Goal: Task Accomplishment & Management: Use online tool/utility

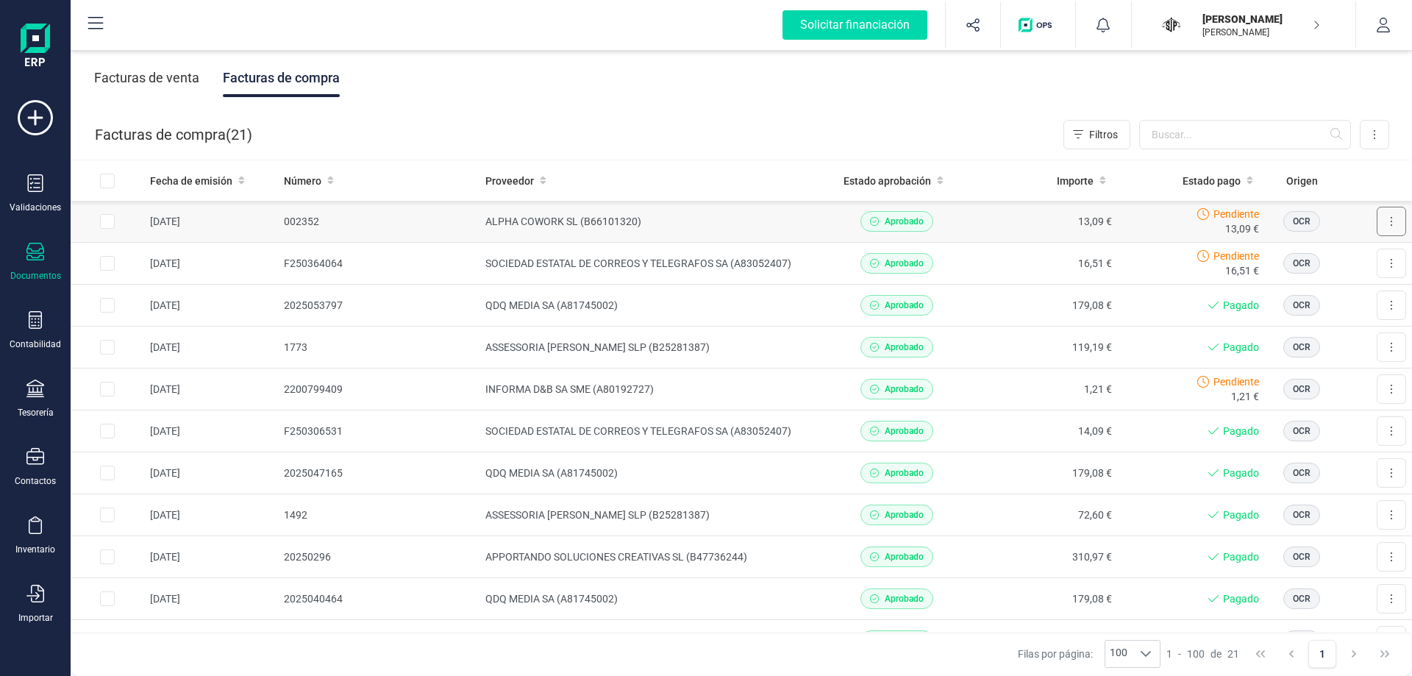
click at [1382, 224] on button at bounding box center [1390, 221] width 29 height 29
click at [1353, 287] on span "Marcar como pagada" at bounding box center [1341, 287] width 99 height 15
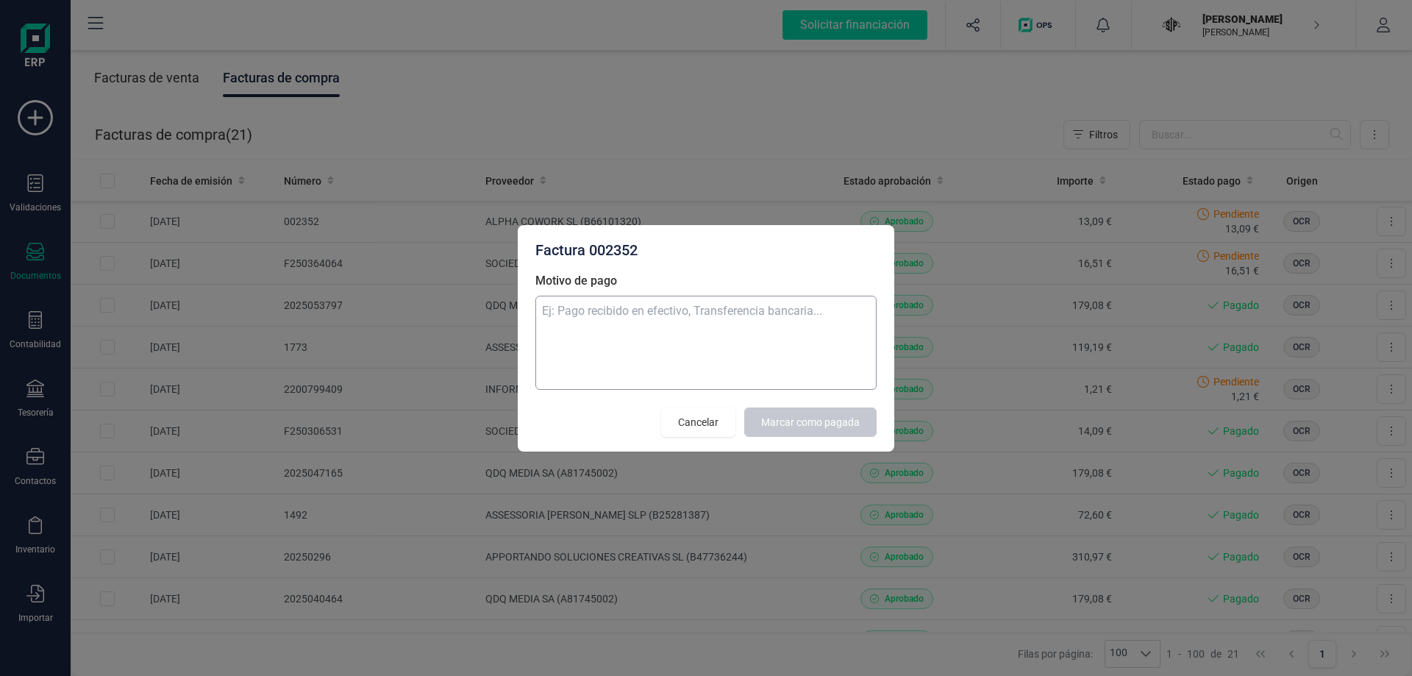
click at [778, 332] on textarea "Motivo de pago" at bounding box center [705, 343] width 341 height 94
type textarea "Transferencia"
click at [823, 415] on span "Marcar como pagada" at bounding box center [810, 422] width 99 height 15
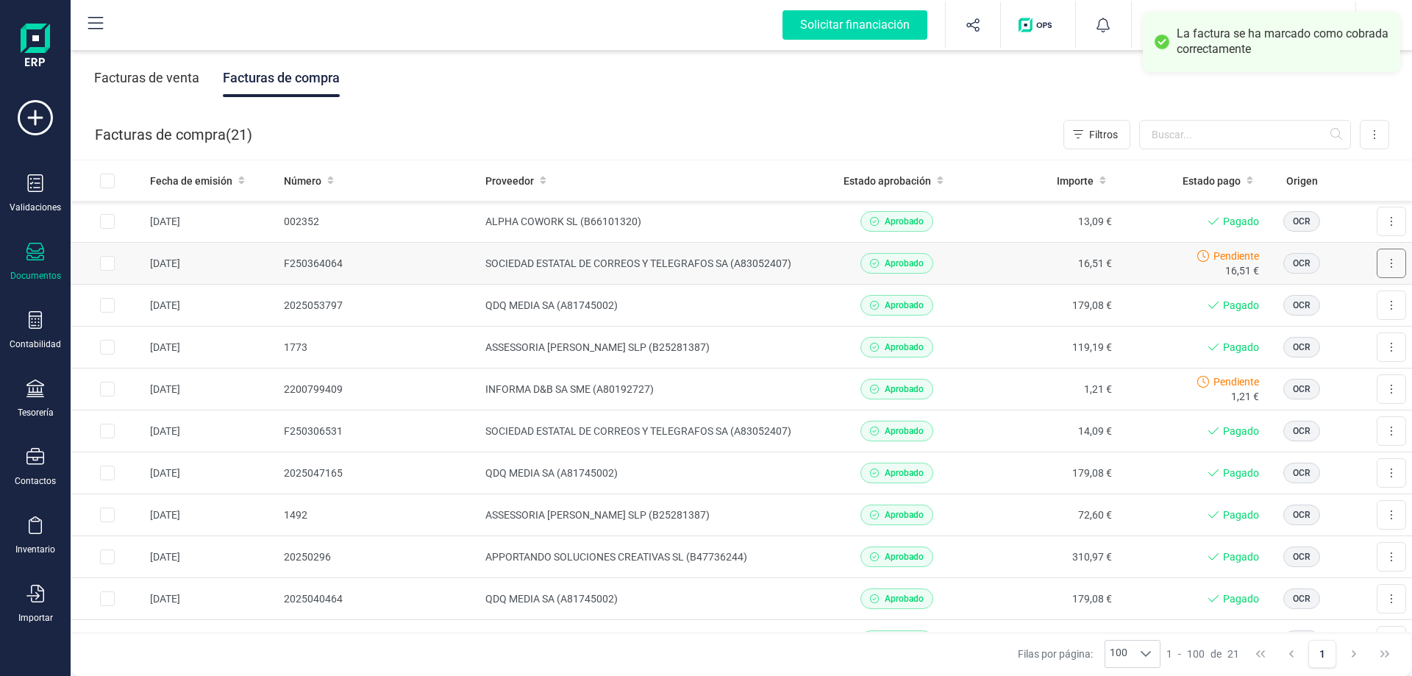
click at [1384, 272] on button at bounding box center [1390, 263] width 29 height 29
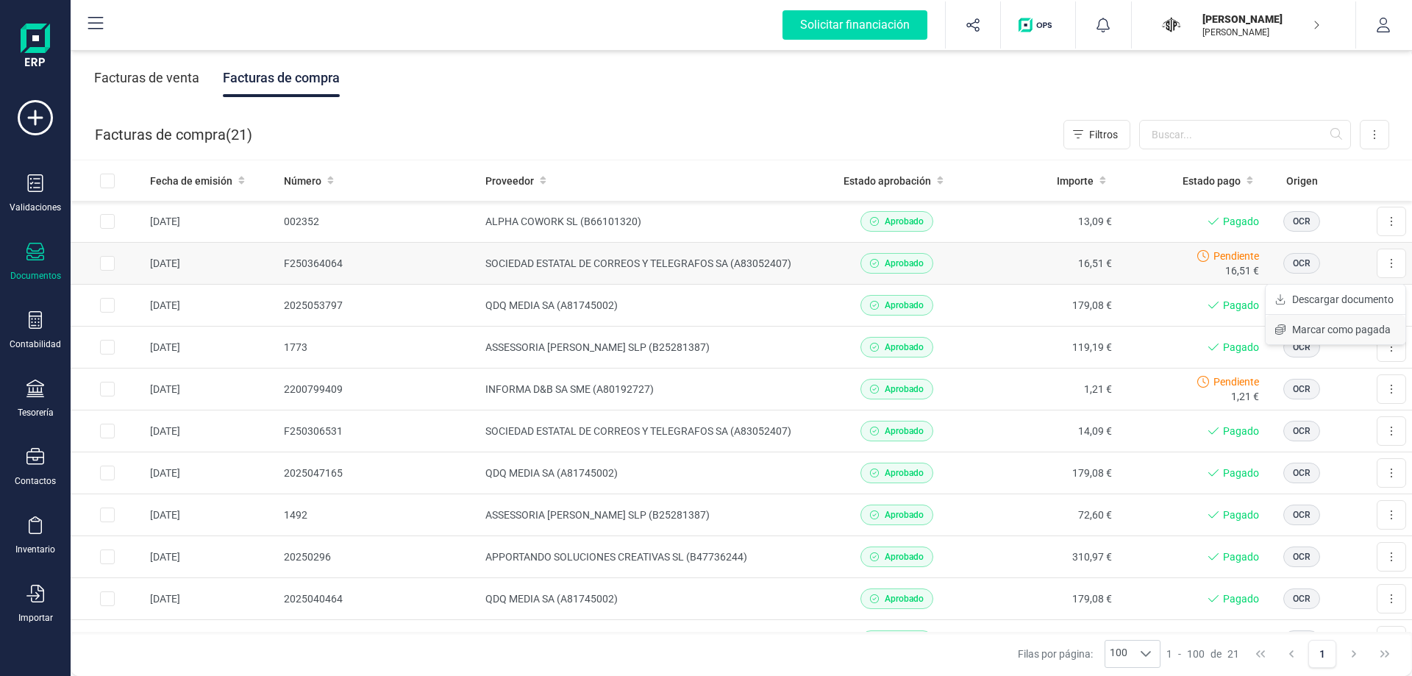
click at [1313, 327] on span "Marcar como pagada" at bounding box center [1341, 329] width 99 height 15
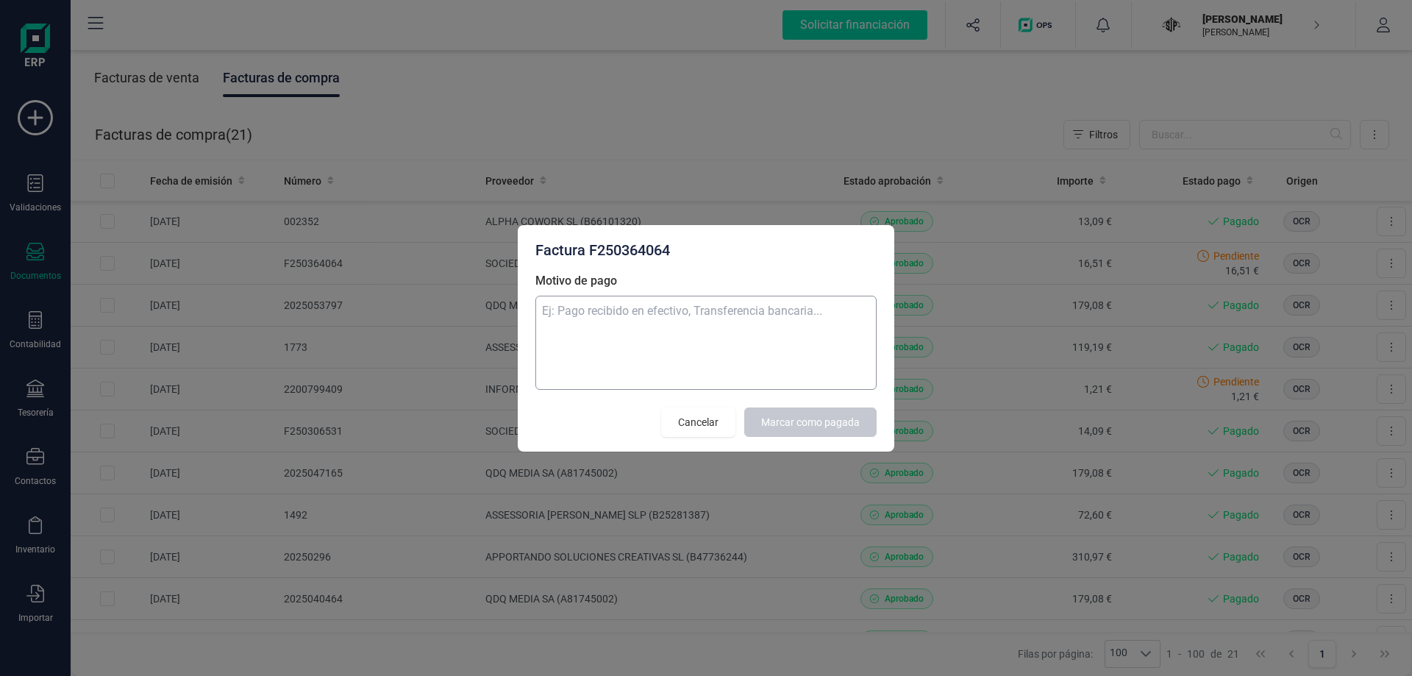
click at [652, 322] on textarea "Motivo de pago" at bounding box center [705, 343] width 341 height 94
type textarea "Tarjeta"
click at [831, 425] on span "Marcar como pagada" at bounding box center [810, 422] width 99 height 15
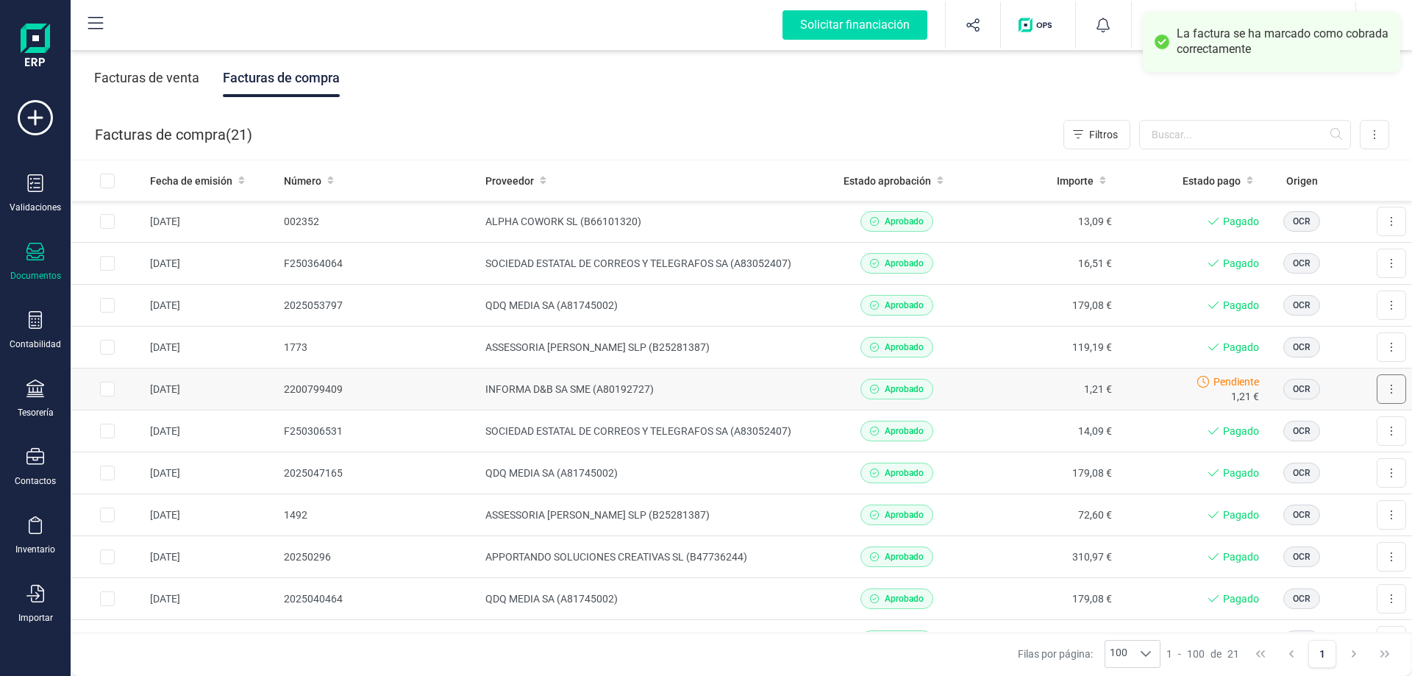
click at [1386, 392] on button at bounding box center [1390, 388] width 29 height 29
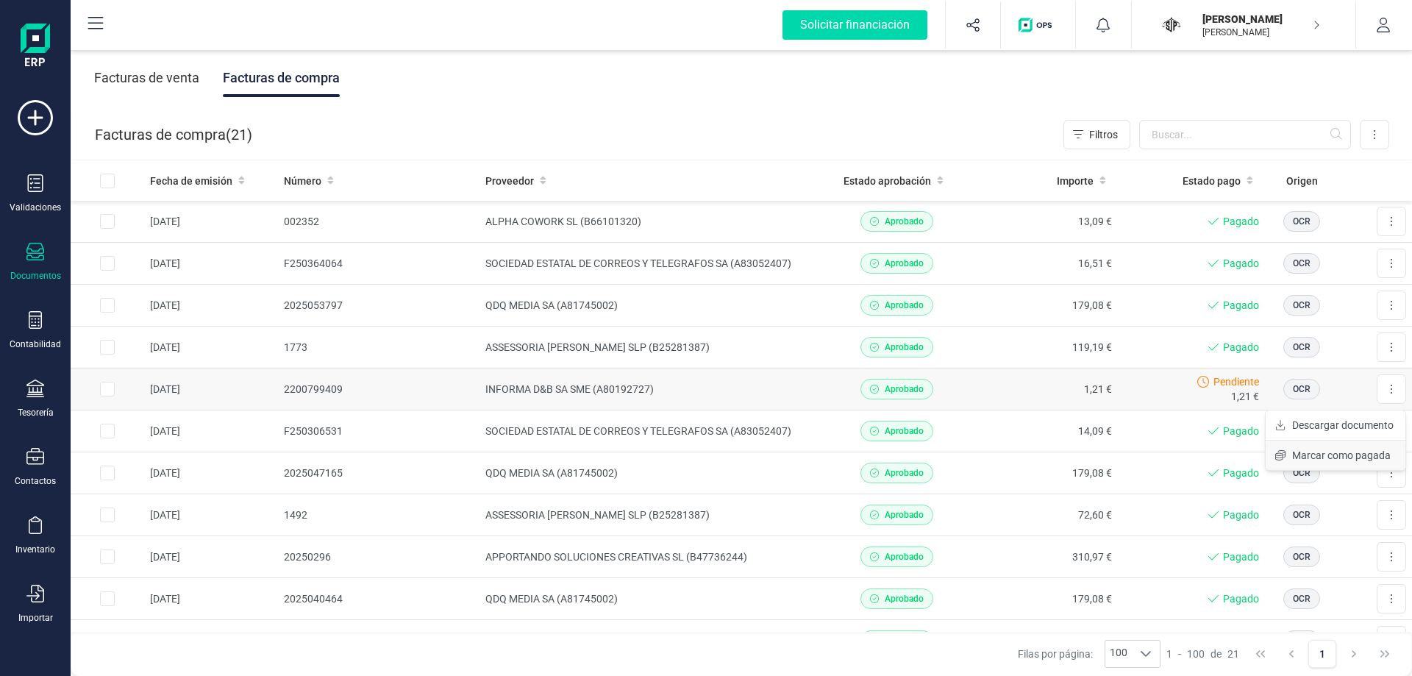
click at [1335, 457] on span "Marcar como pagada" at bounding box center [1341, 455] width 99 height 15
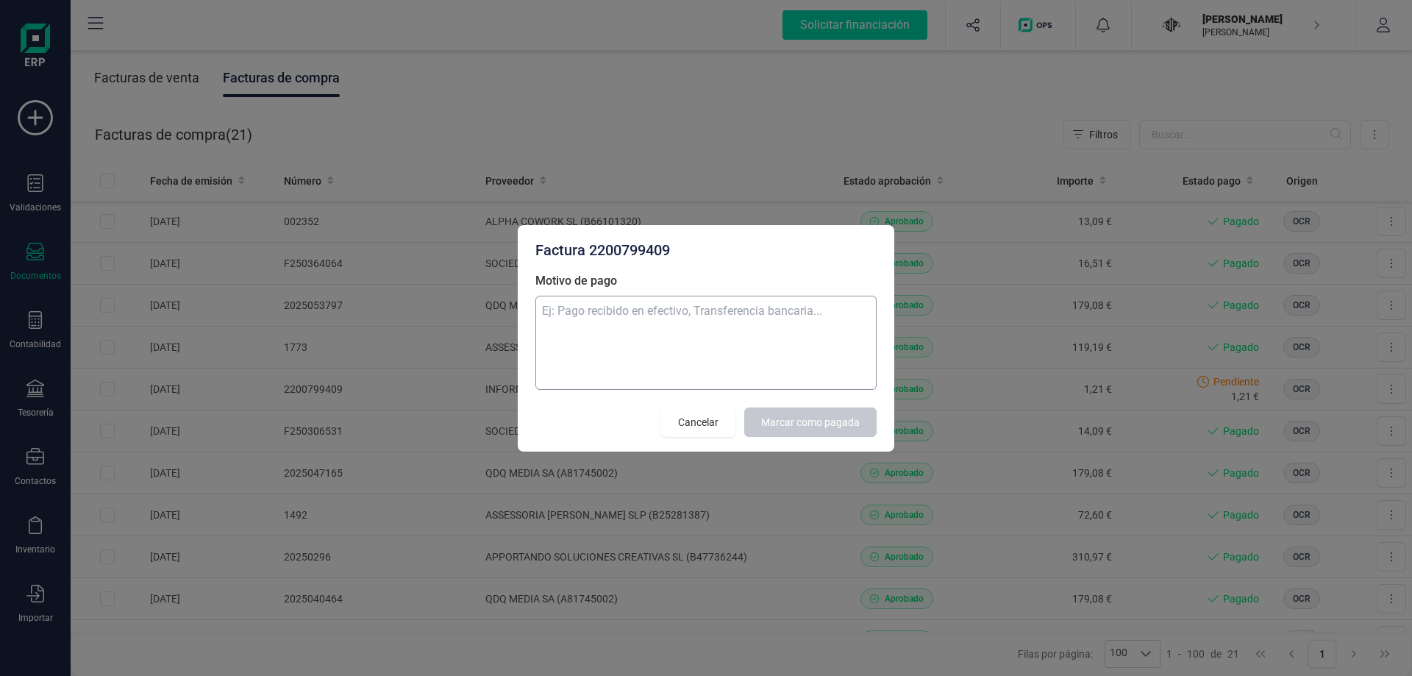
drag, startPoint x: 718, startPoint y: 357, endPoint x: 721, endPoint y: 345, distance: 12.3
click at [721, 349] on textarea "Motivo de pago" at bounding box center [705, 343] width 341 height 94
type textarea "Tarjeta"
click at [790, 424] on span "Marcar como pagada" at bounding box center [810, 422] width 99 height 15
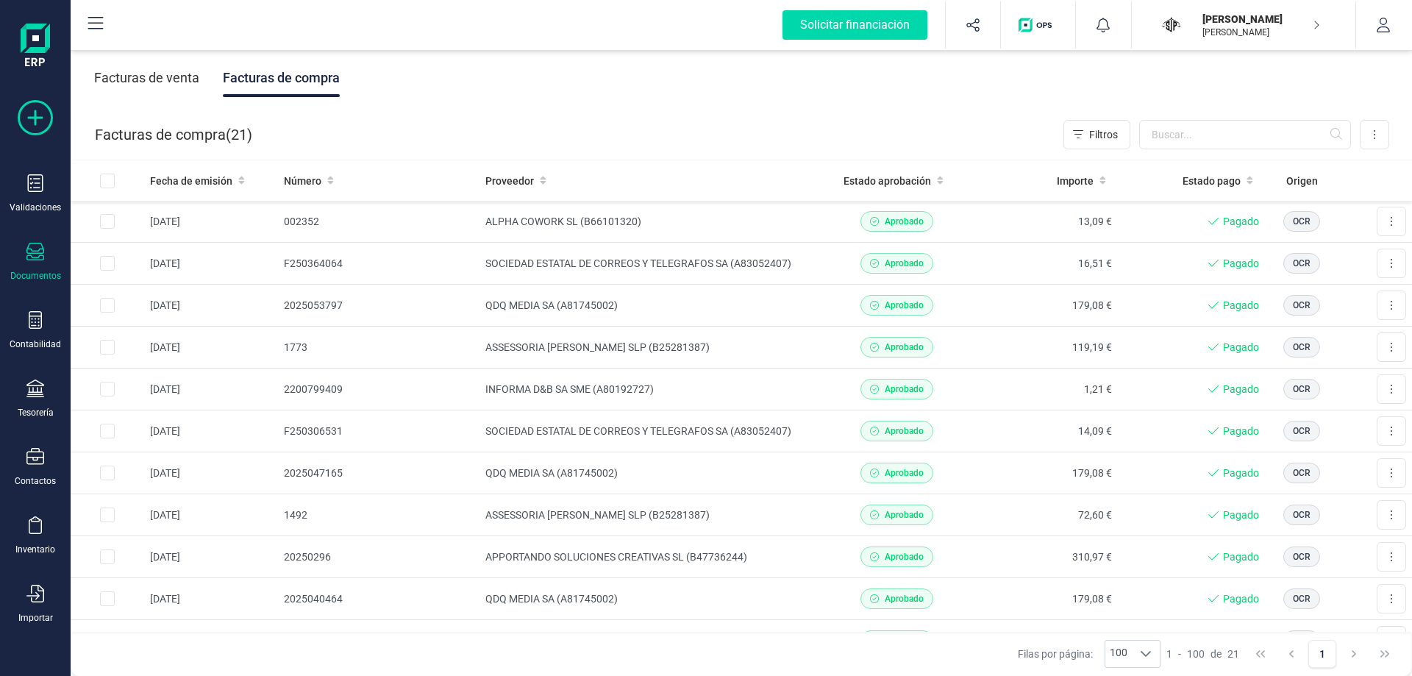
click at [39, 118] on icon at bounding box center [35, 117] width 35 height 35
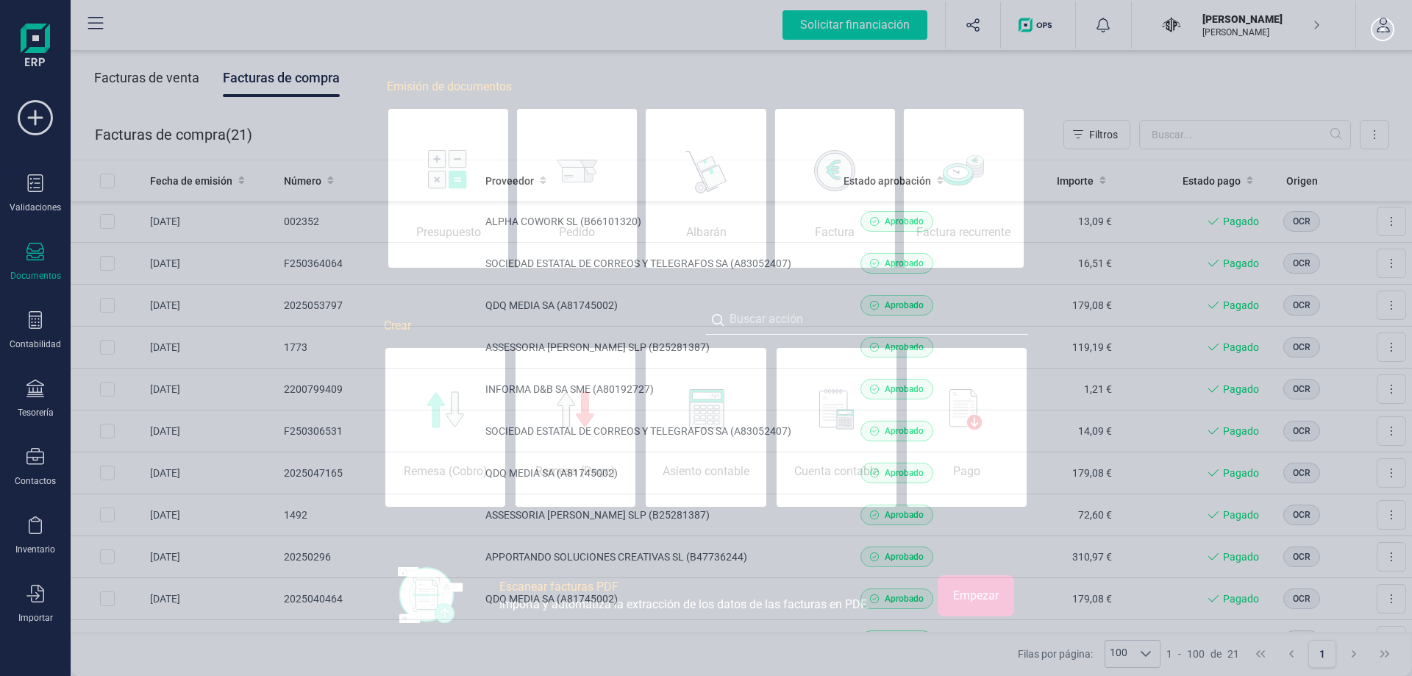
scroll to position [0, 74]
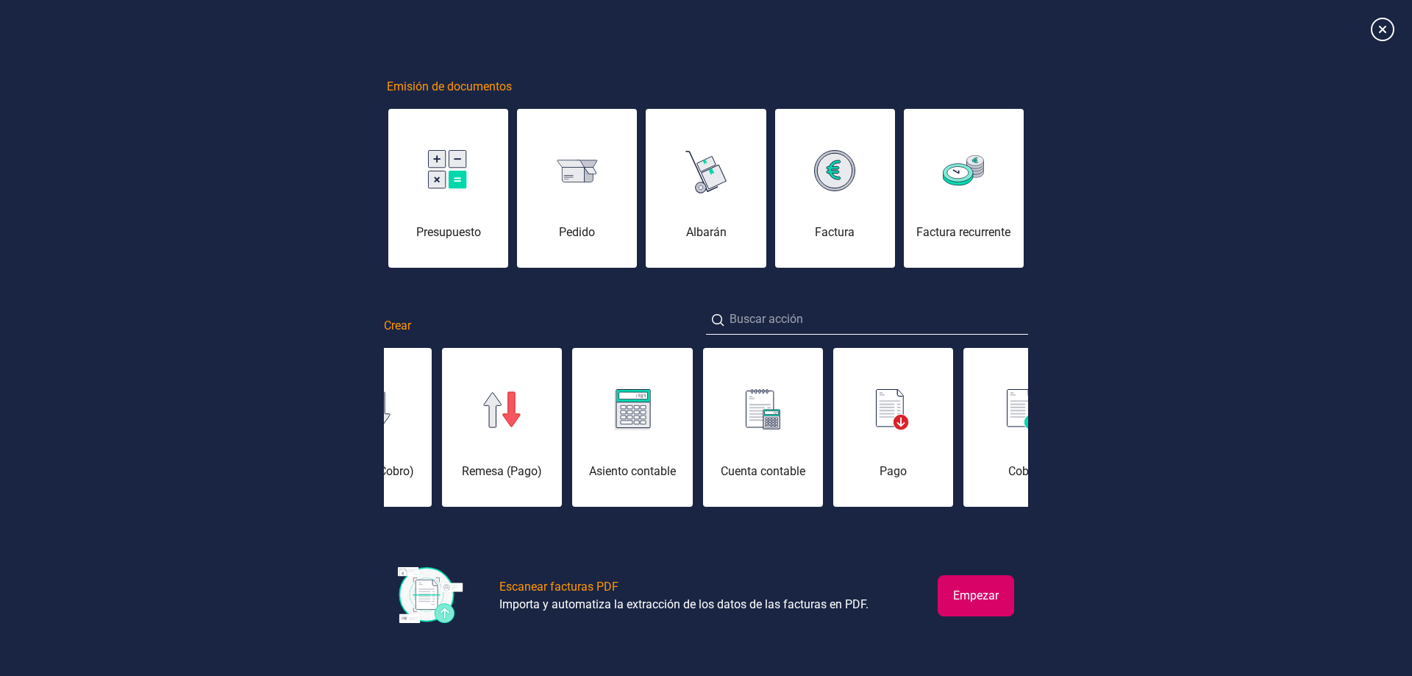
click at [951, 596] on button "Empezar" at bounding box center [975, 595] width 76 height 41
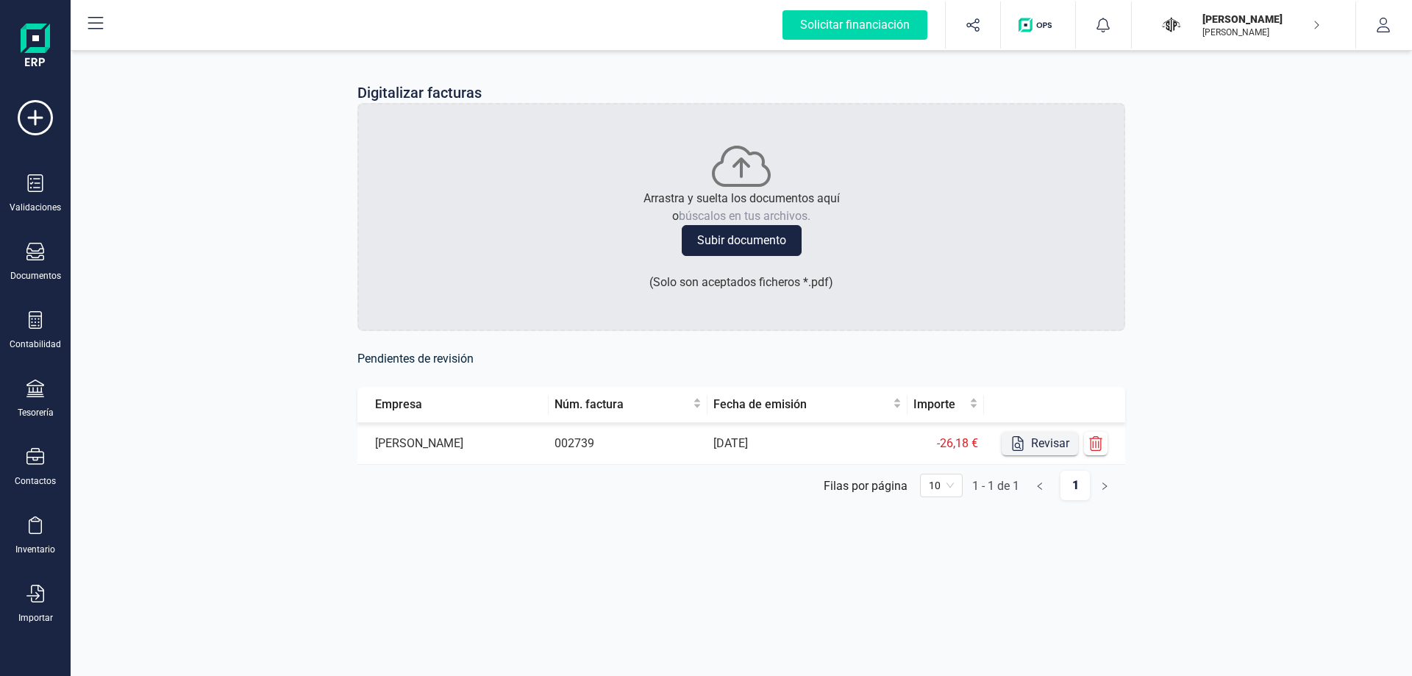
click at [1062, 448] on button "Revisar" at bounding box center [1039, 444] width 76 height 24
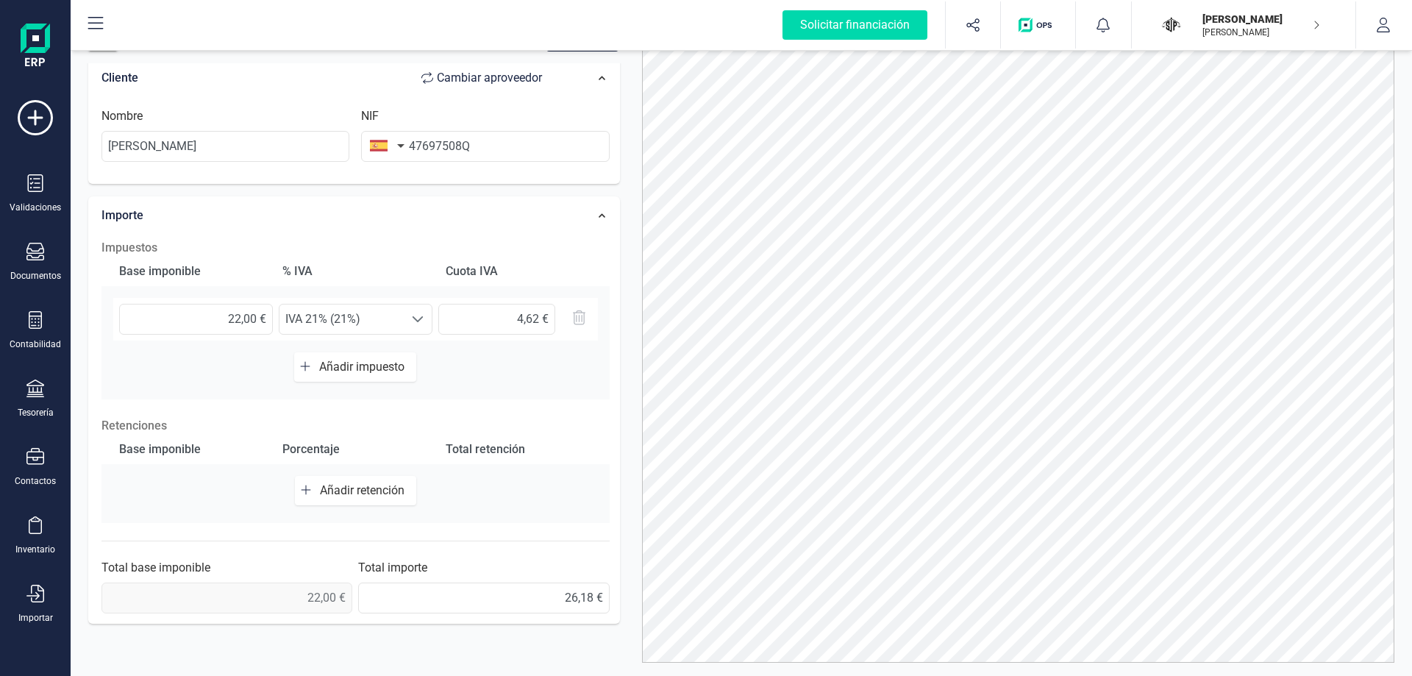
scroll to position [74, 0]
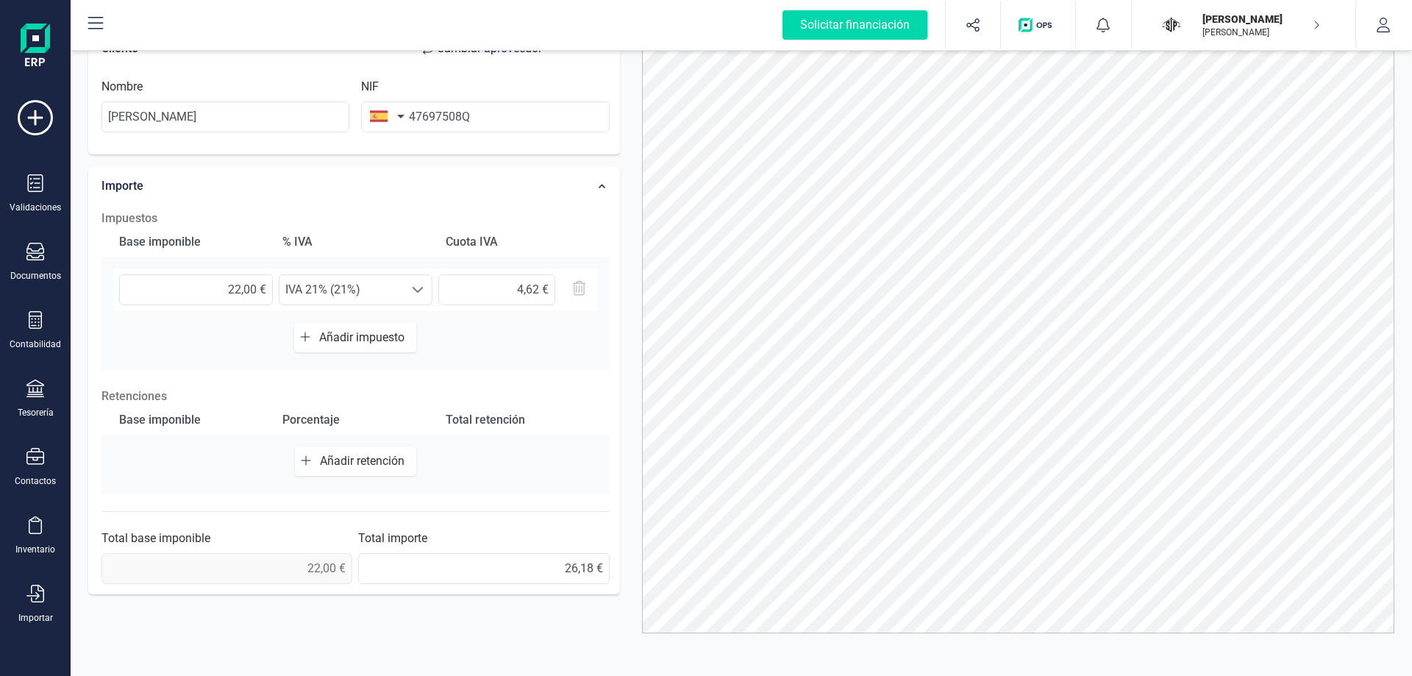
click at [344, 460] on span "Añadir retención" at bounding box center [365, 461] width 90 height 14
click at [360, 463] on span "Seleccione un %" at bounding box center [341, 467] width 124 height 29
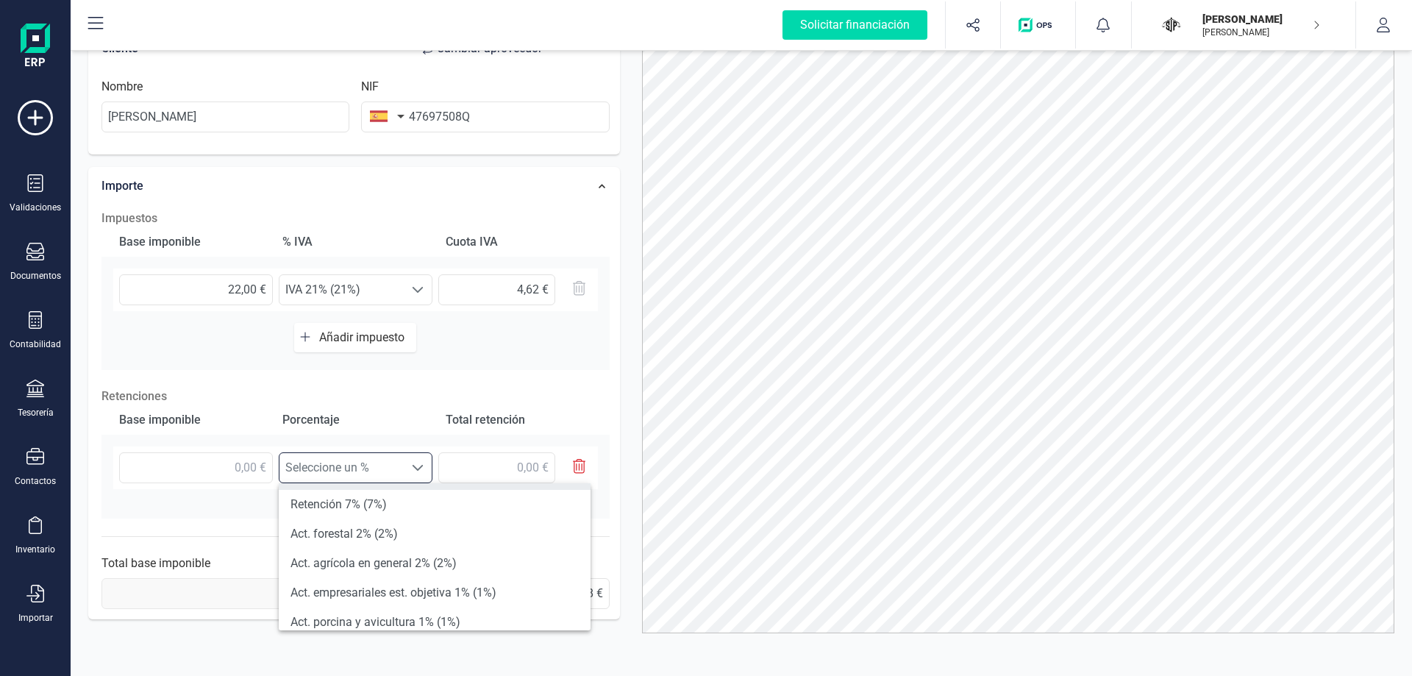
scroll to position [247, 0]
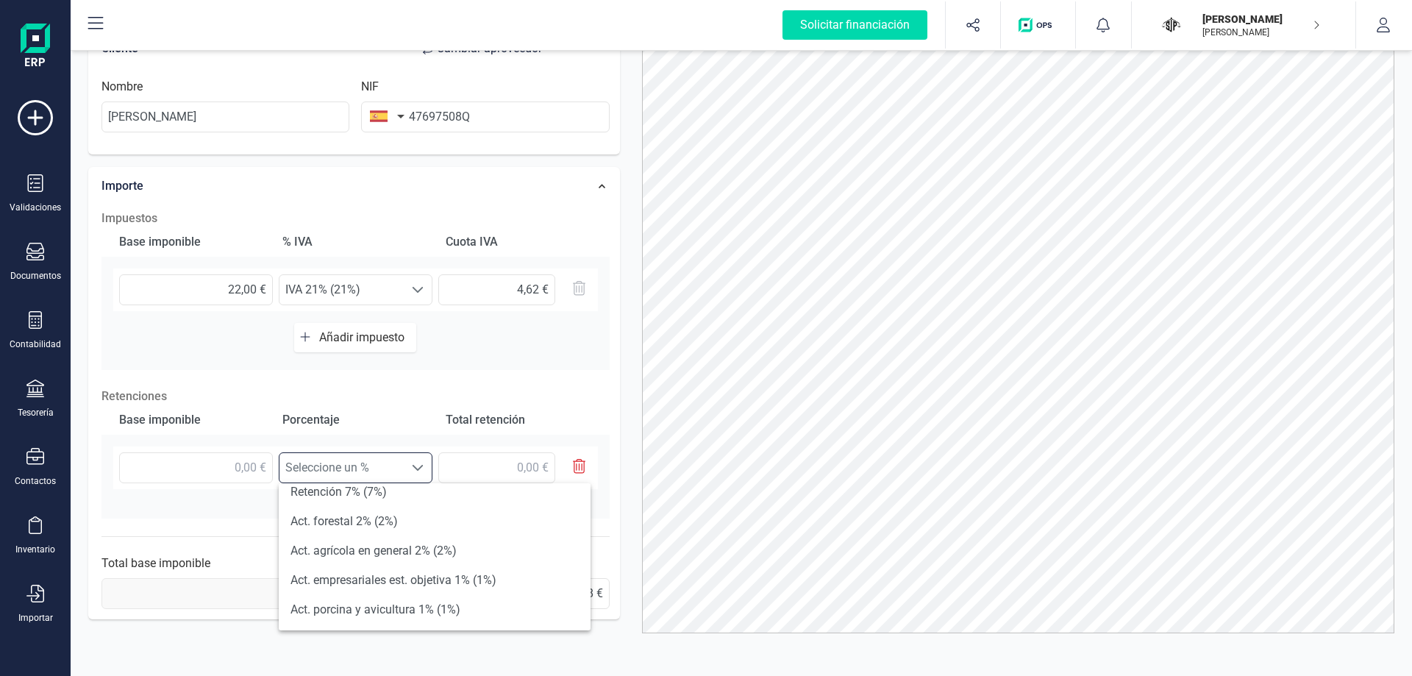
click at [413, 422] on div "Porcentaje" at bounding box center [354, 419] width 157 height 29
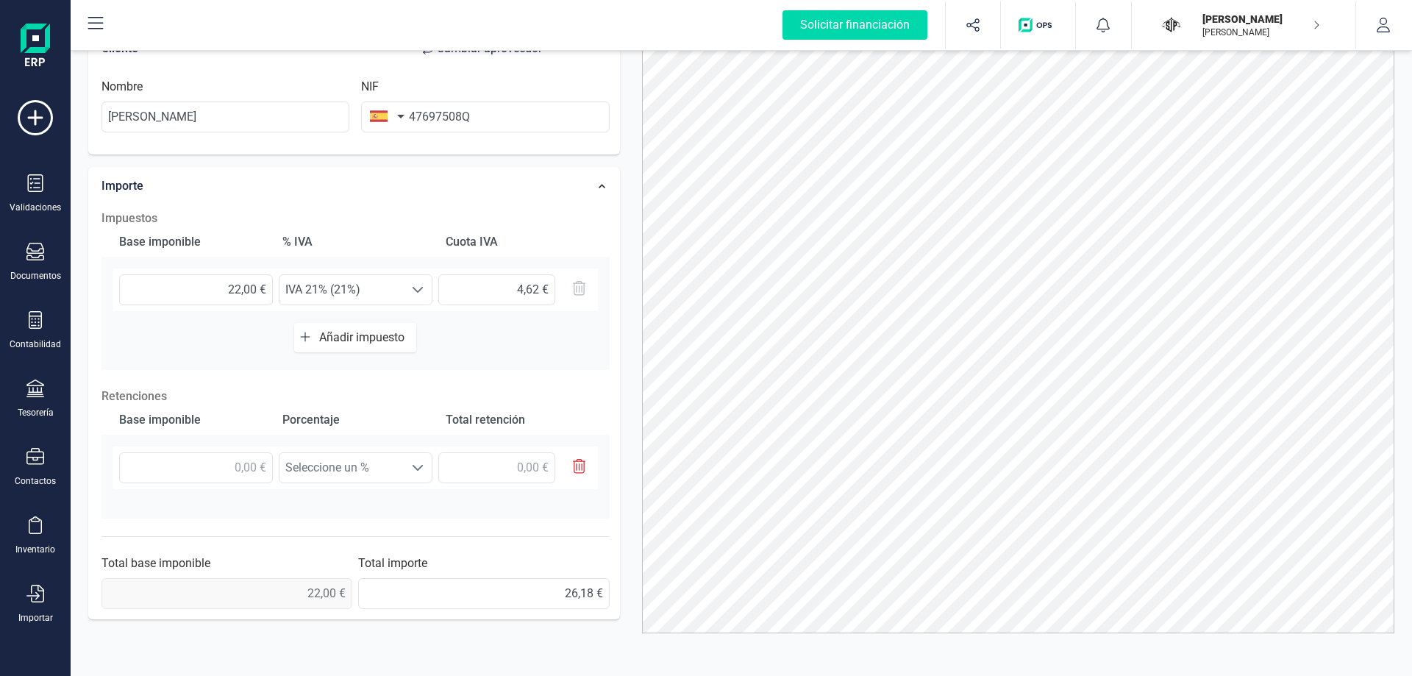
click at [360, 325] on button "Añadir impuesto" at bounding box center [355, 337] width 122 height 29
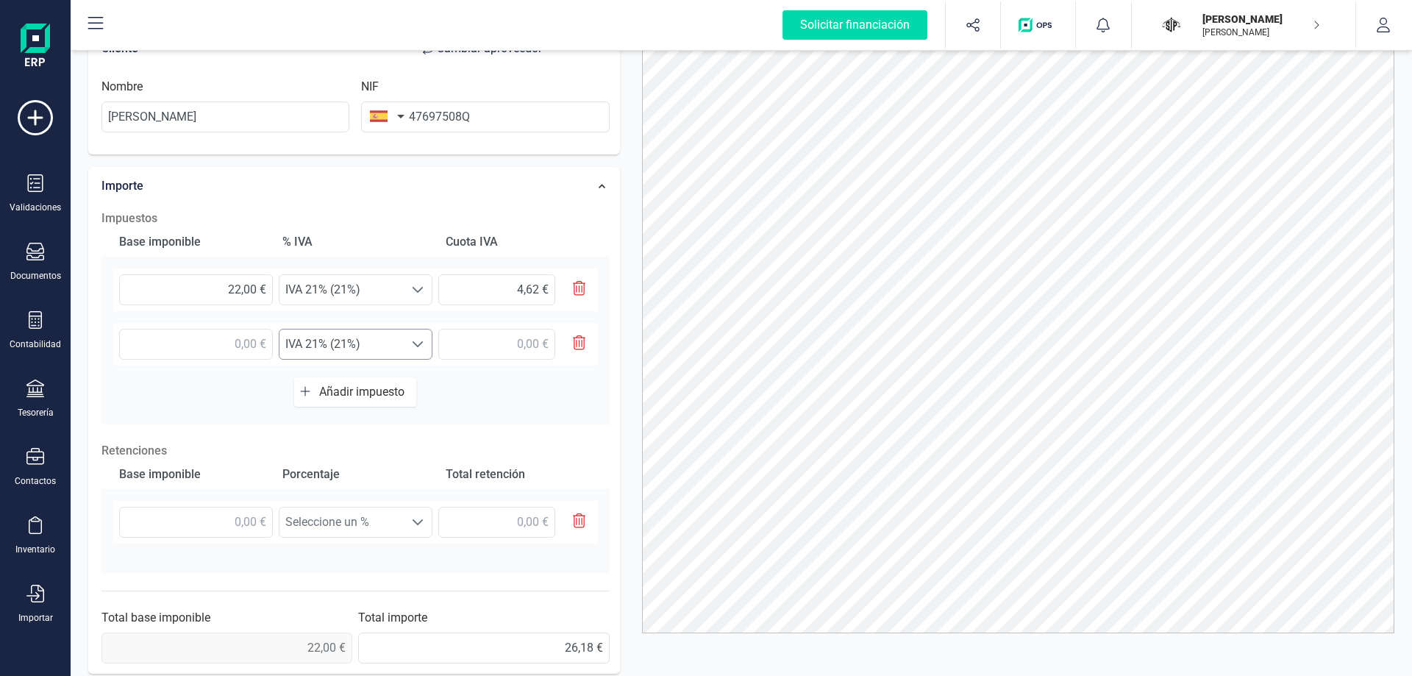
click at [368, 304] on span "IVA 21% (21%)" at bounding box center [341, 289] width 124 height 29
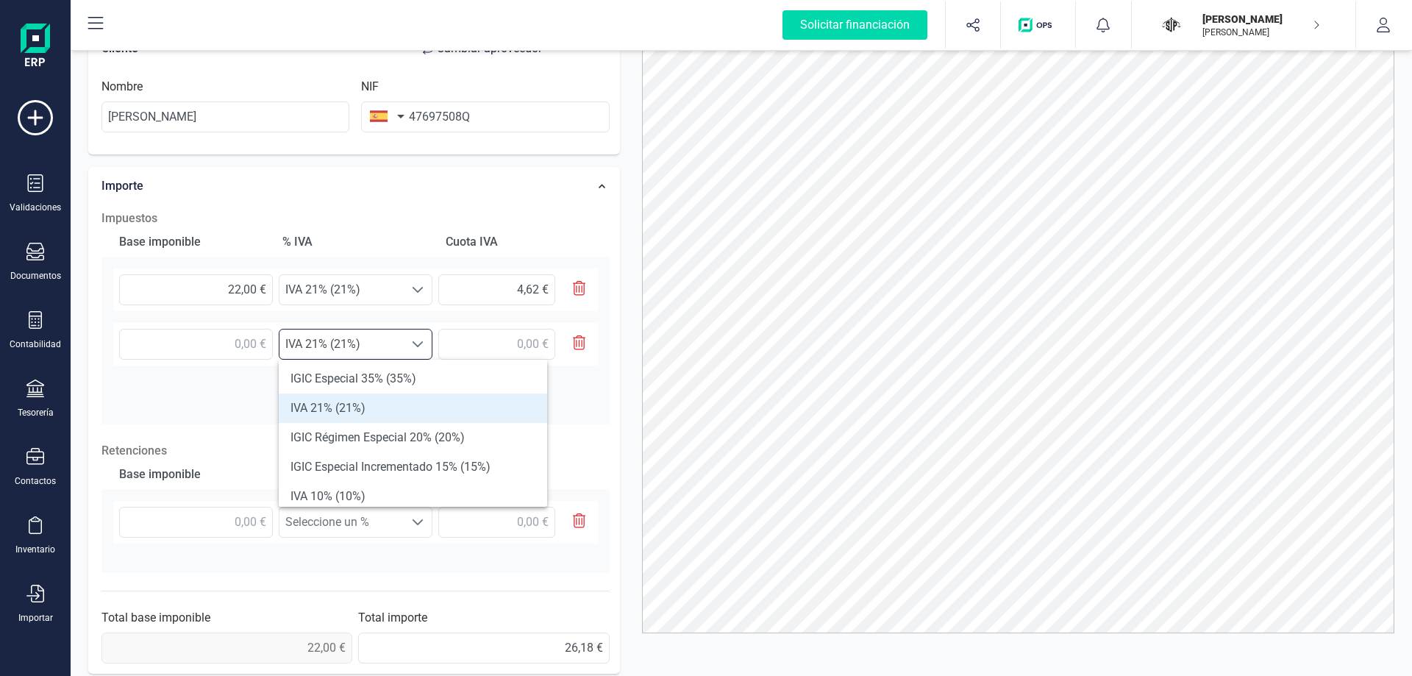
scroll to position [0, 0]
click at [229, 390] on div "Base imponible % IVA Cuota IVA 22,00 € Seleccione un % IVA 21% (21%) IVA 21% (2…" at bounding box center [355, 325] width 508 height 197
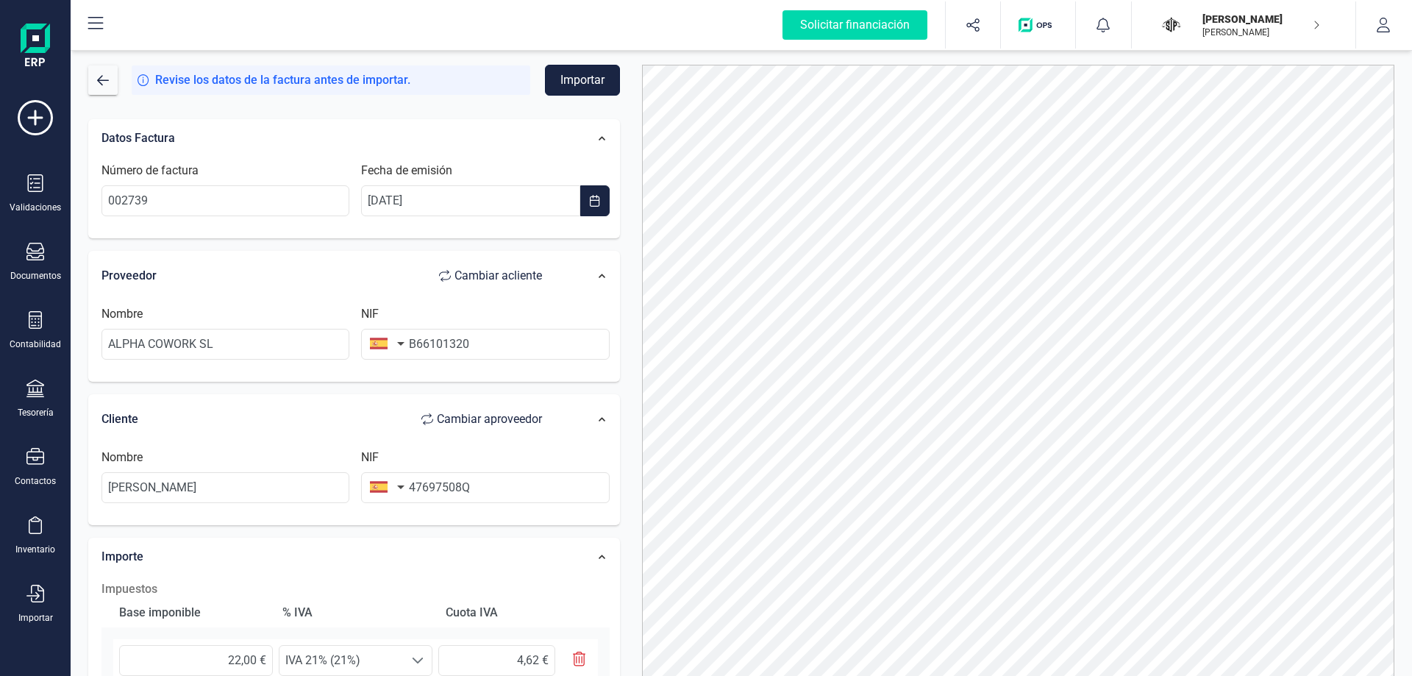
click at [594, 84] on button "Importar" at bounding box center [582, 80] width 75 height 31
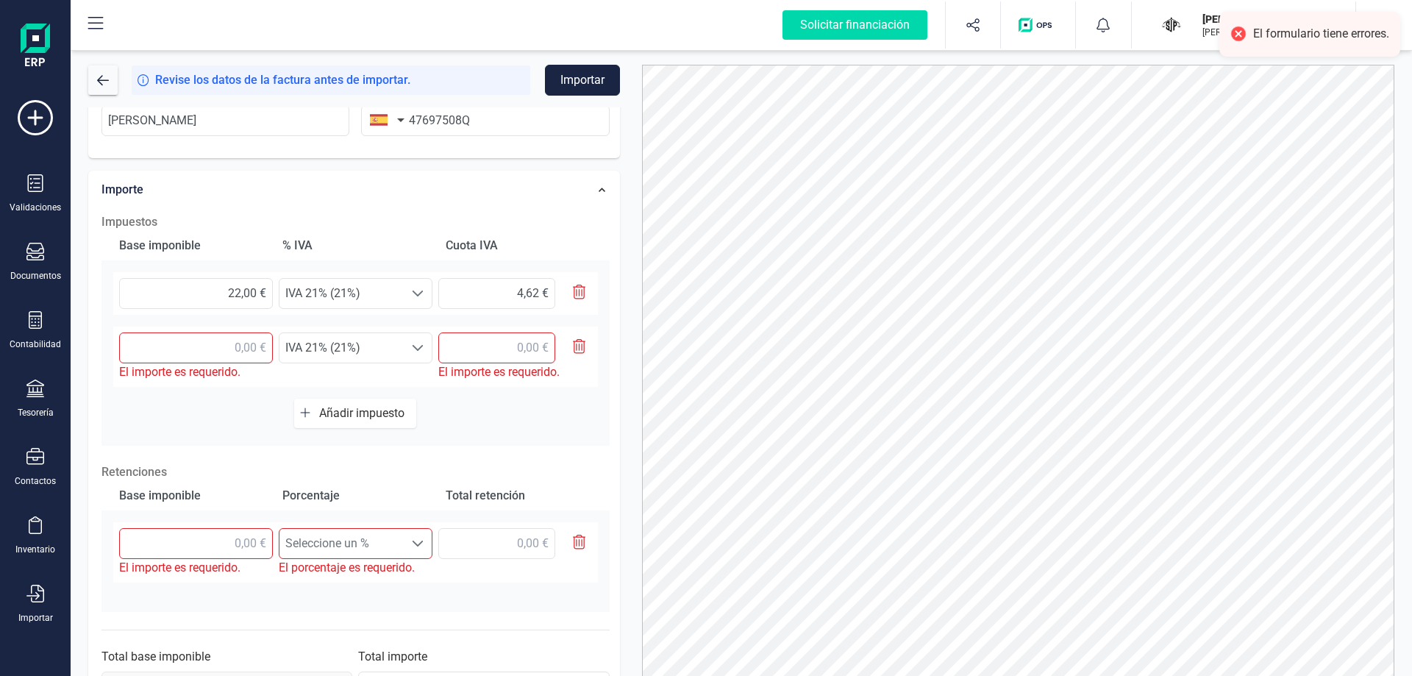
scroll to position [368, 0]
click at [586, 349] on button "button" at bounding box center [573, 347] width 37 height 31
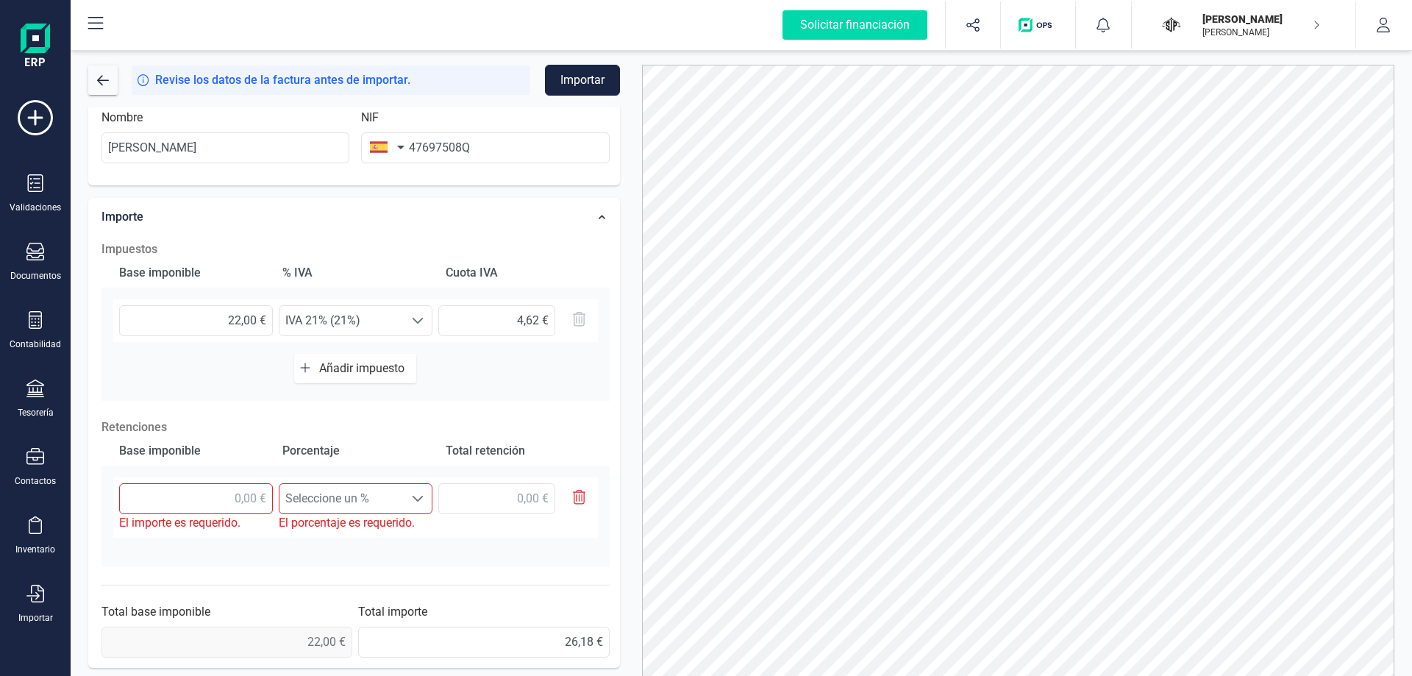
scroll to position [340, 0]
click at [367, 419] on p "Retenciones" at bounding box center [355, 427] width 508 height 18
click at [259, 500] on input "text" at bounding box center [196, 498] width 154 height 31
type input "22,00 €"
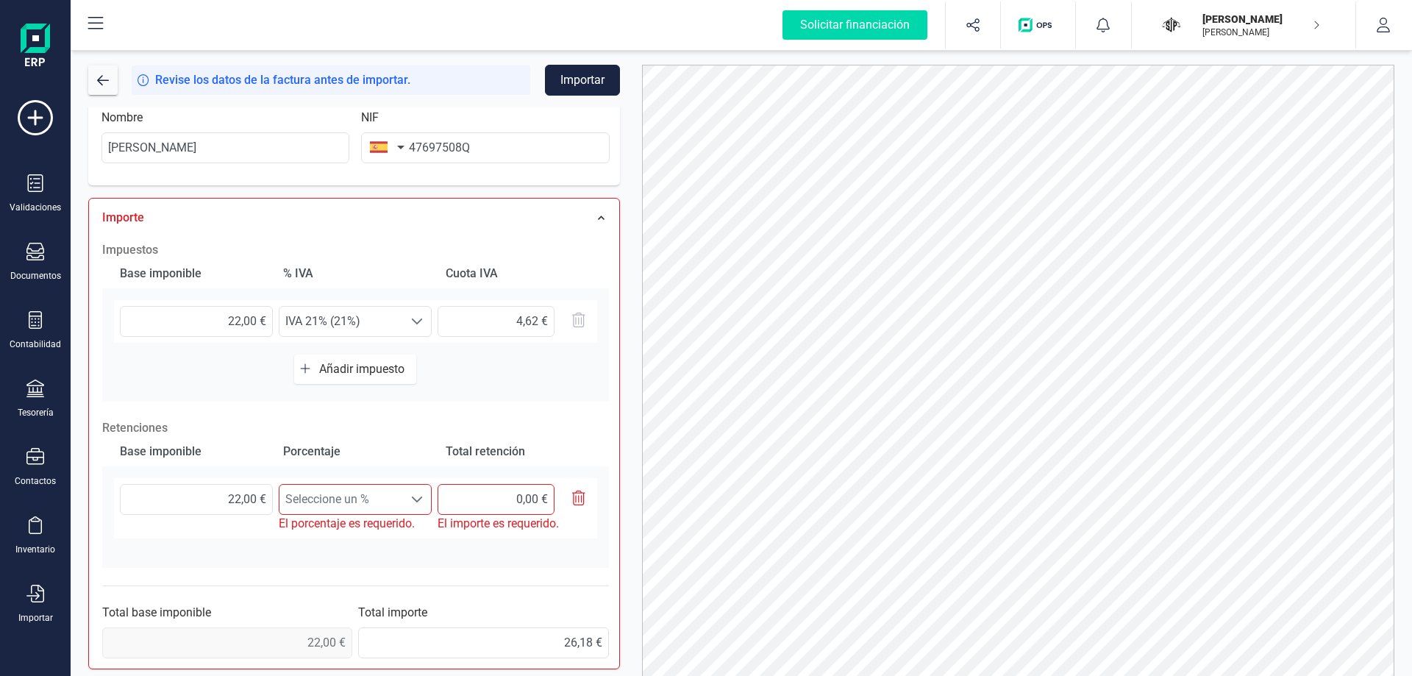
click at [410, 497] on div at bounding box center [418, 499] width 28 height 29
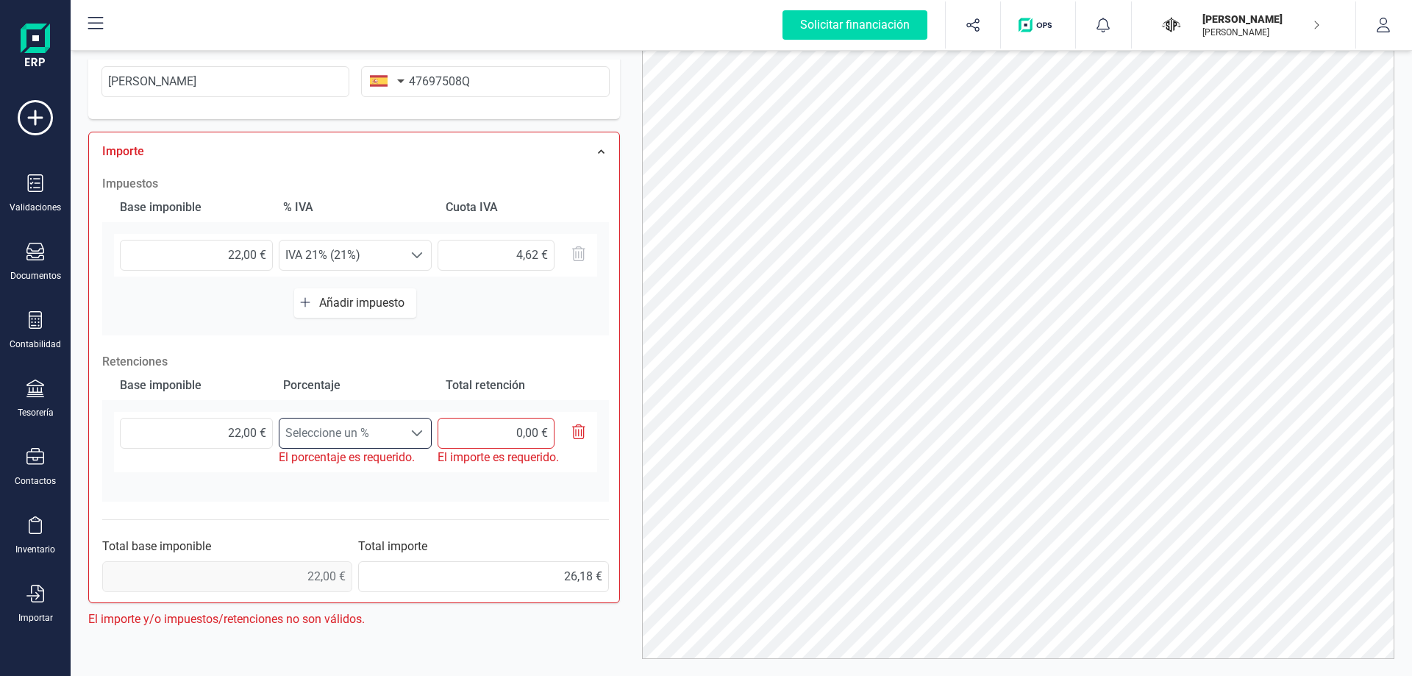
scroll to position [74, 0]
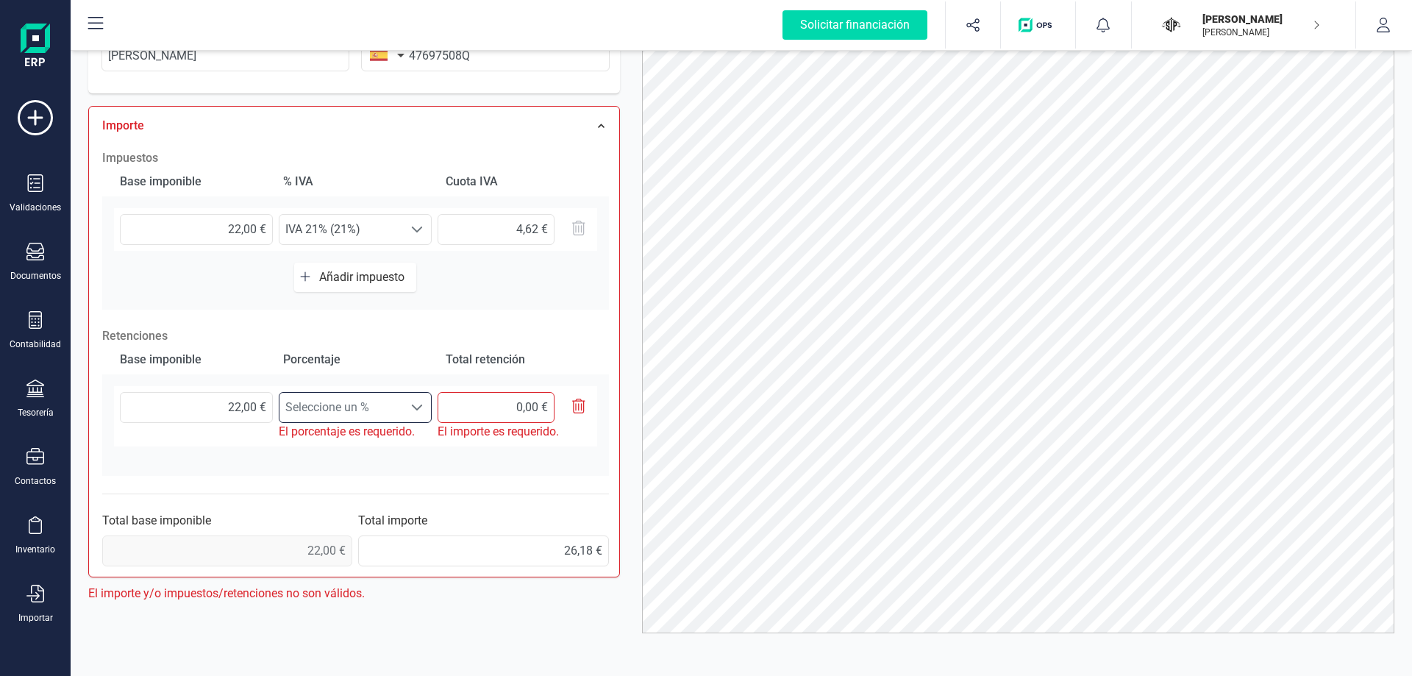
click at [407, 409] on div at bounding box center [418, 407] width 28 height 29
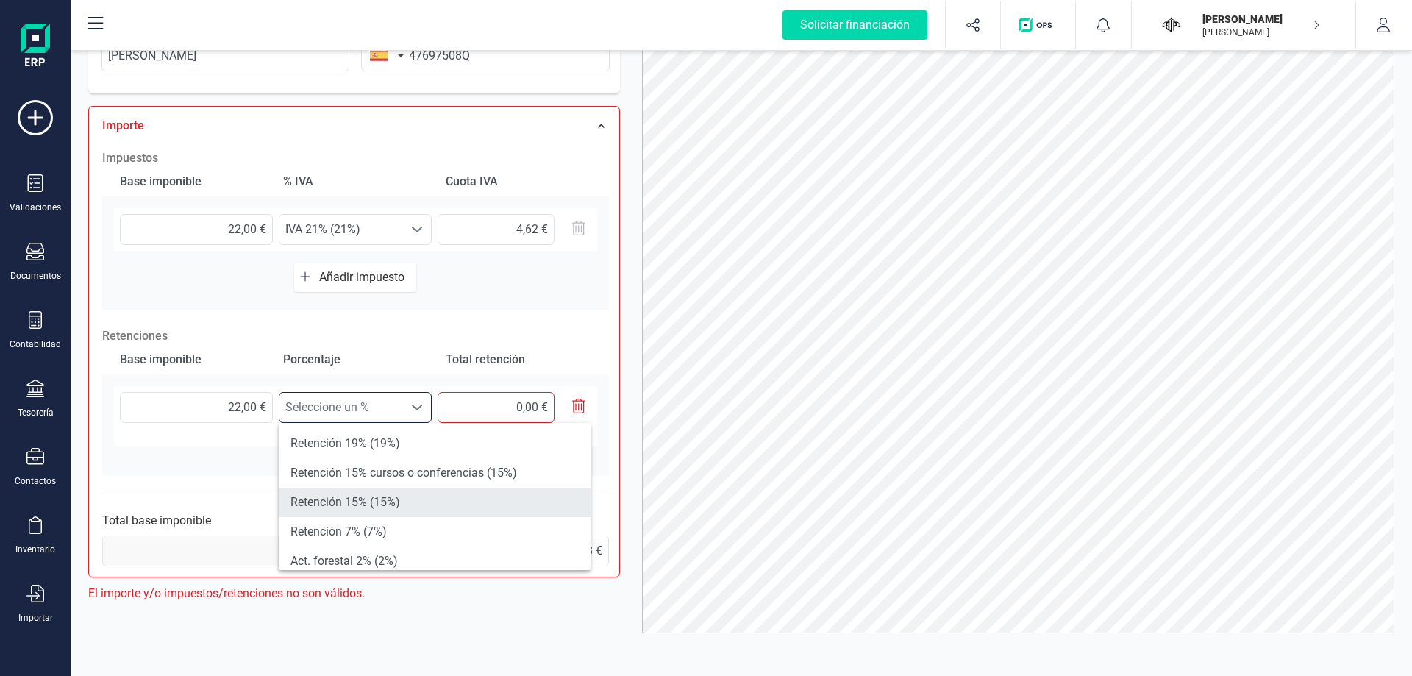
scroll to position [221, 0]
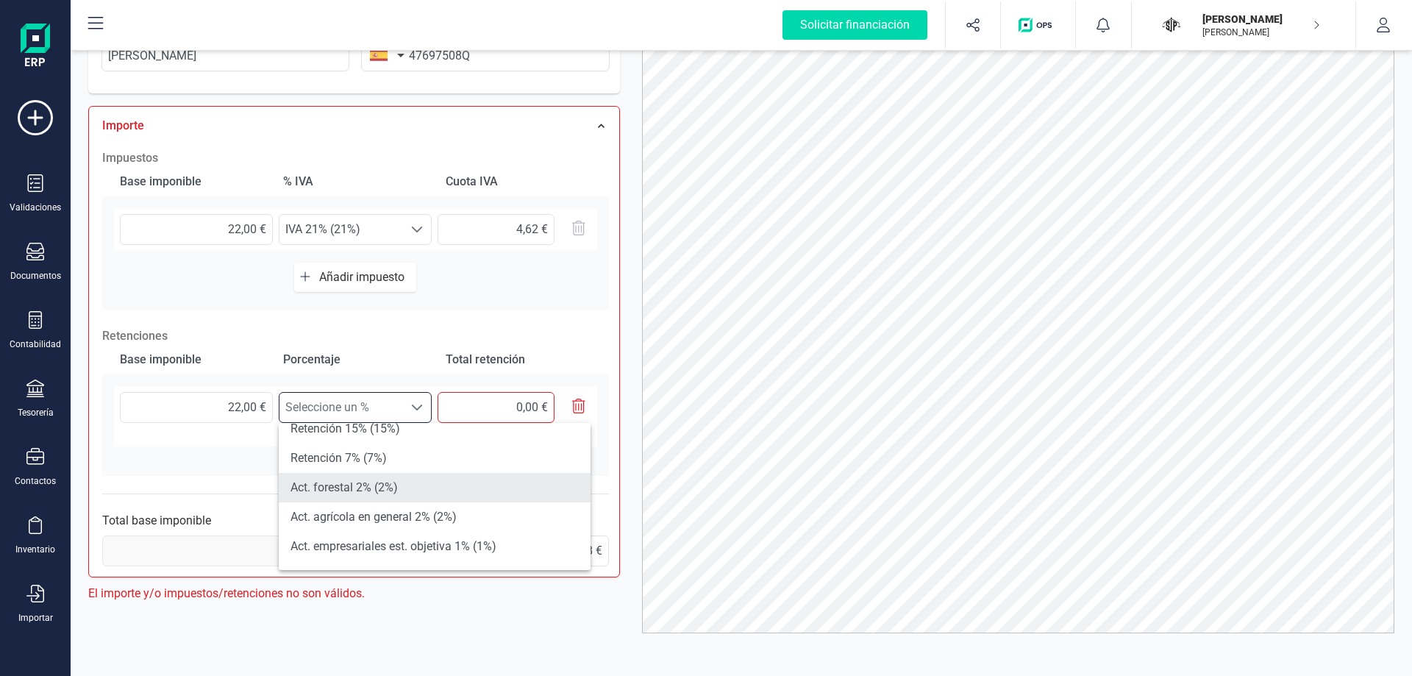
click at [456, 490] on li "Act. forestal 2% (2%)" at bounding box center [435, 487] width 312 height 29
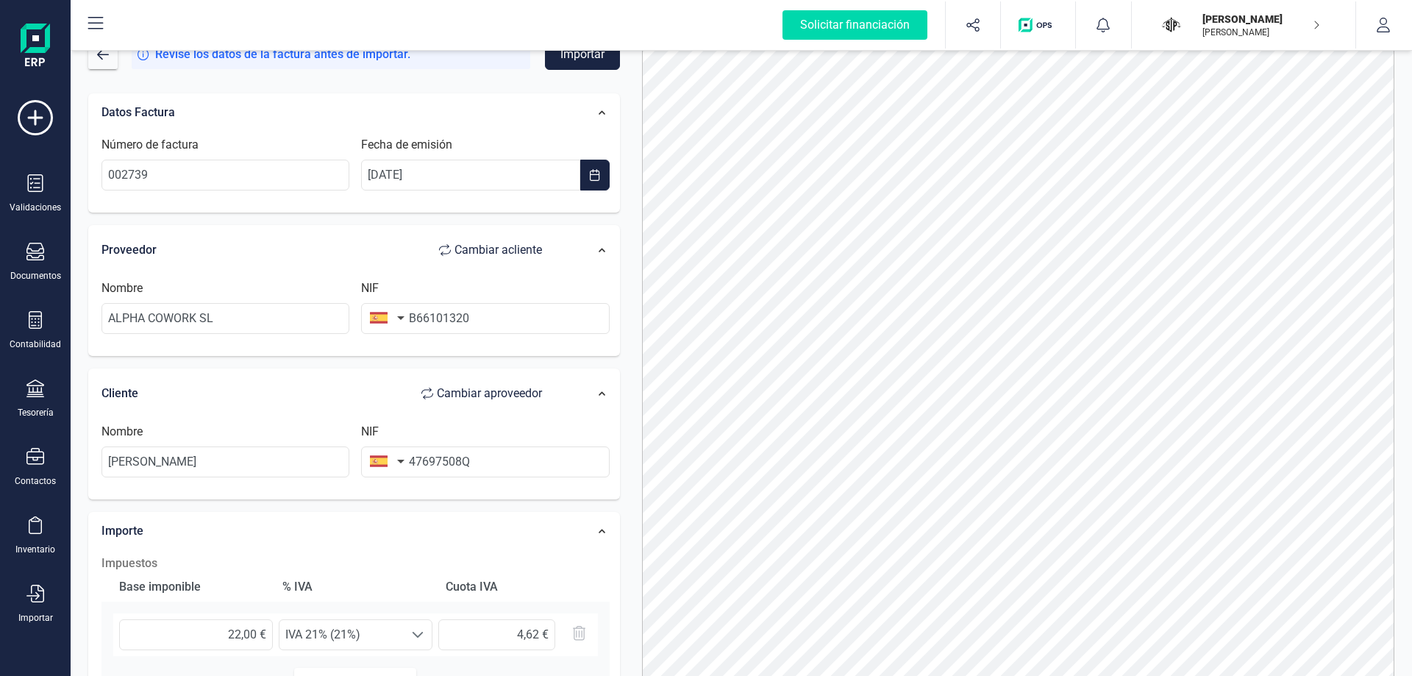
scroll to position [0, 0]
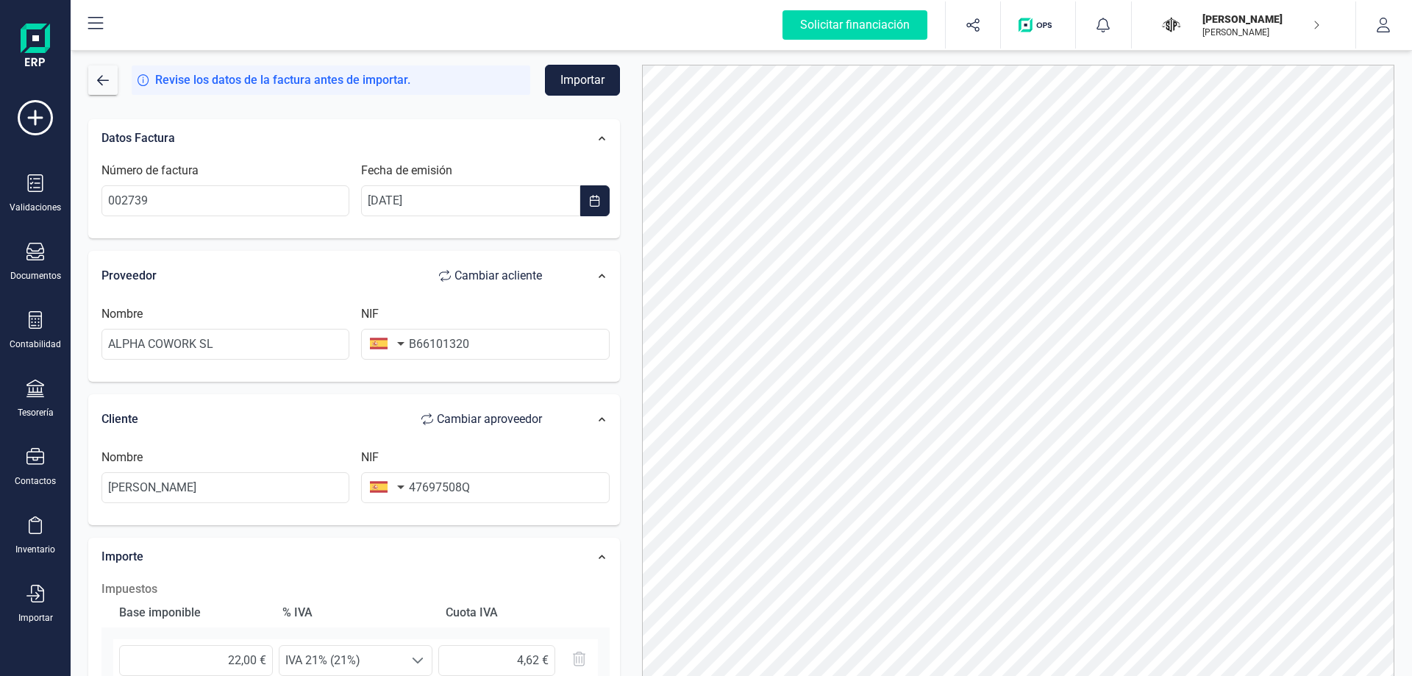
click at [582, 80] on button "Importar" at bounding box center [582, 80] width 75 height 31
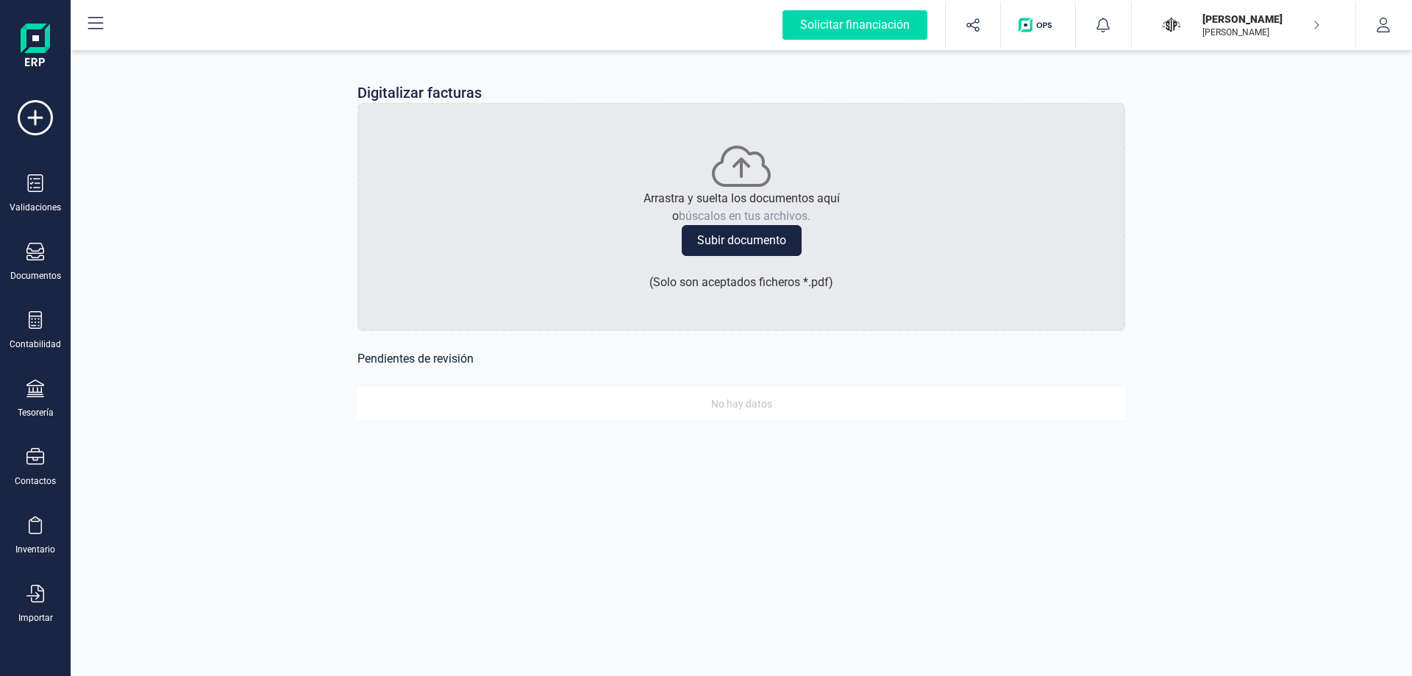
click at [1239, 68] on div "Digitalizar facturas Arrastra y suelta los documentos aquí o búscalos en tus ar…" at bounding box center [741, 260] width 1341 height 427
